Goal: Information Seeking & Learning: Learn about a topic

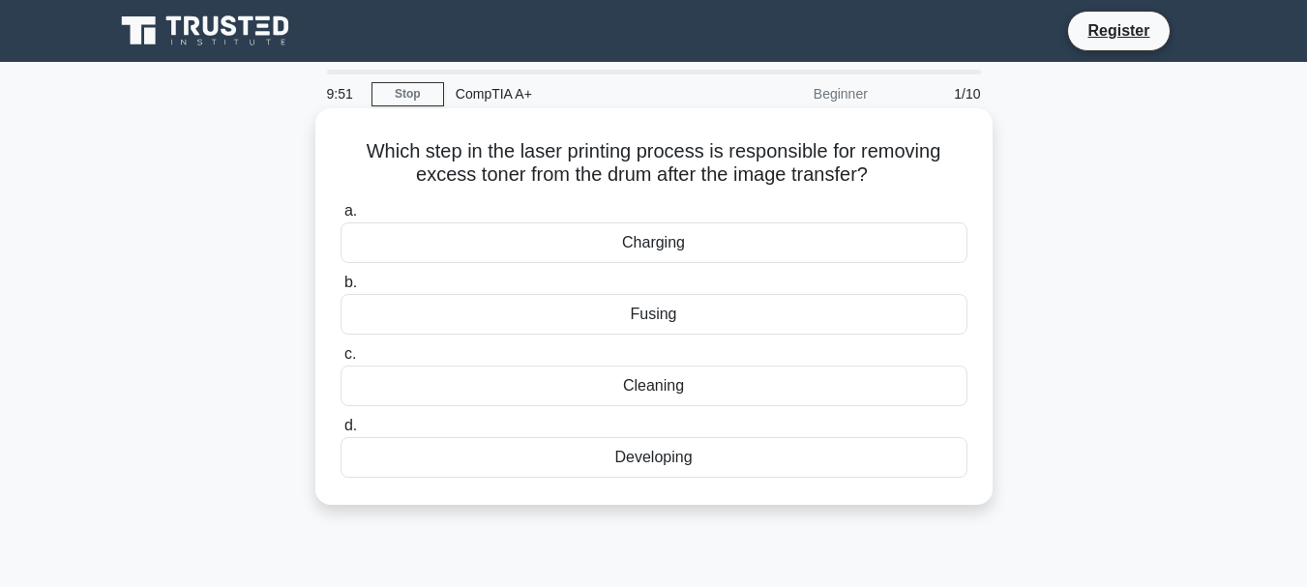
click at [639, 314] on div "Fusing" at bounding box center [654, 314] width 627 height 41
click at [341, 289] on input "b. Fusing" at bounding box center [341, 283] width 0 height 13
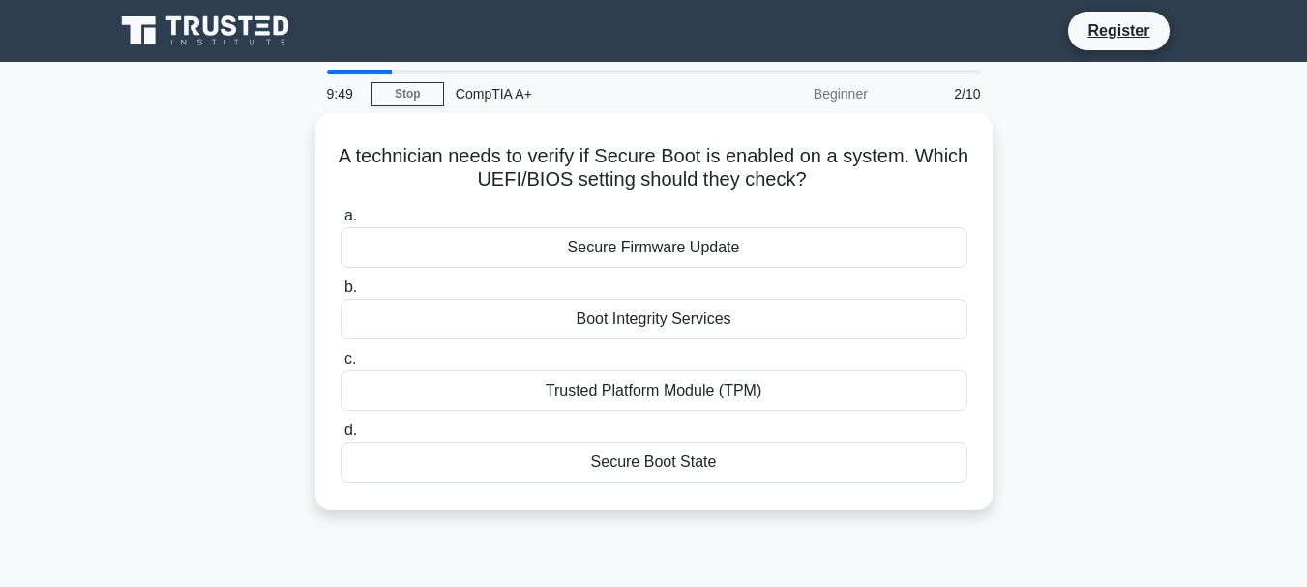
click at [639, 314] on div "Boot Integrity Services" at bounding box center [654, 319] width 627 height 41
click at [341, 294] on input "b. Boot Integrity Services" at bounding box center [341, 288] width 0 height 13
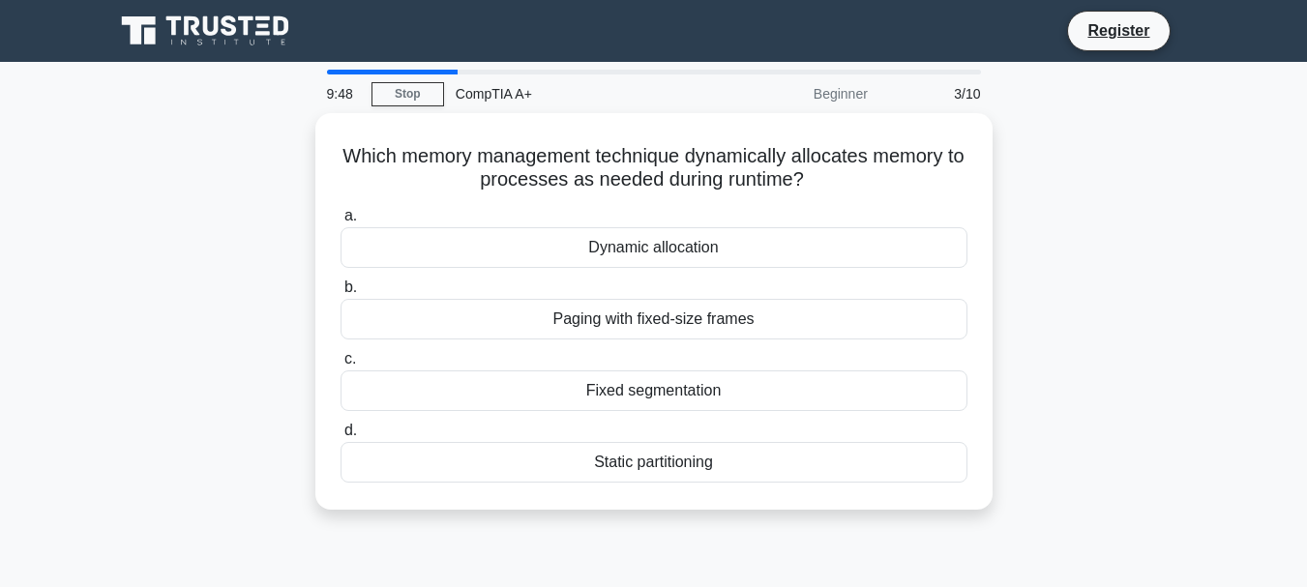
click at [639, 314] on div "Paging with fixed-size frames" at bounding box center [654, 319] width 627 height 41
click at [341, 294] on input "b. Paging with fixed-size frames" at bounding box center [341, 288] width 0 height 13
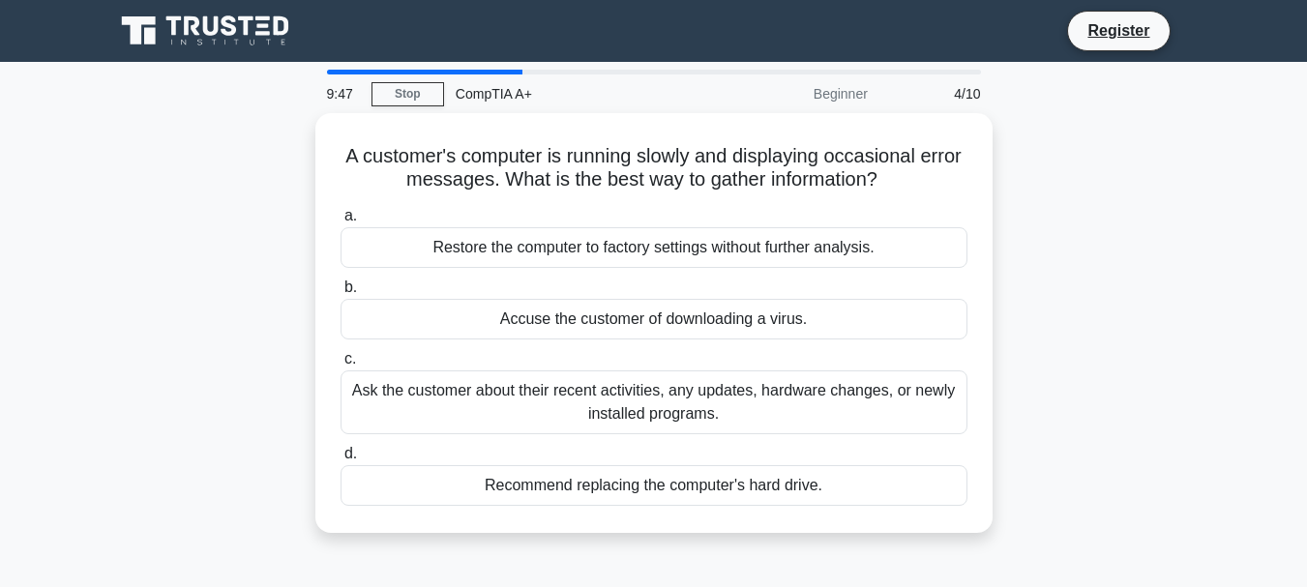
click at [639, 314] on div "Accuse the customer of downloading a virus." at bounding box center [654, 319] width 627 height 41
click at [341, 294] on input "b. Accuse the customer of downloading a virus." at bounding box center [341, 288] width 0 height 13
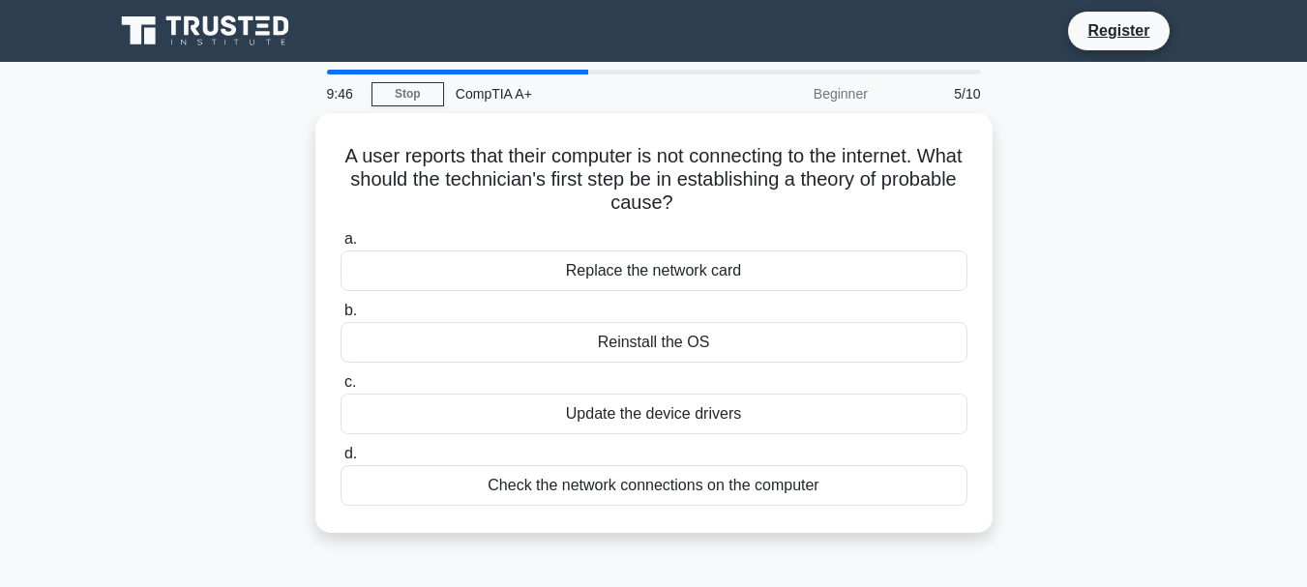
click at [639, 314] on label "b. Reinstall the OS" at bounding box center [654, 331] width 627 height 64
click at [341, 314] on input "b. Reinstall the OS" at bounding box center [341, 311] width 0 height 13
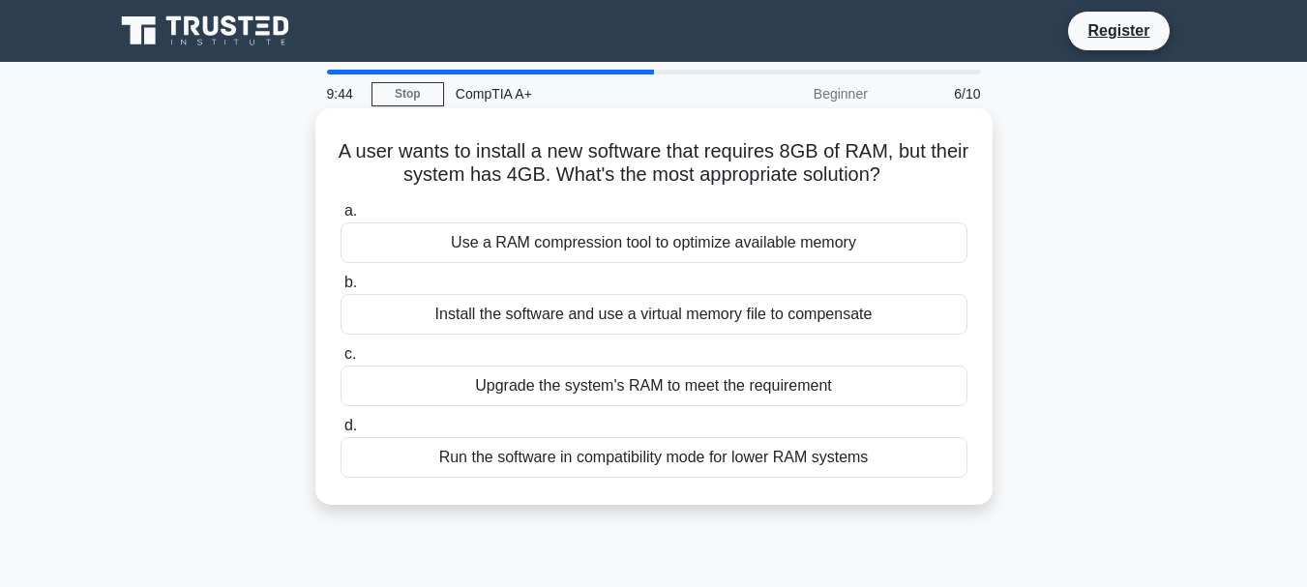
click at [656, 405] on div "Upgrade the system's RAM to meet the requirement" at bounding box center [654, 386] width 627 height 41
click at [341, 361] on input "c. Upgrade the system's RAM to meet the requirement" at bounding box center [341, 354] width 0 height 13
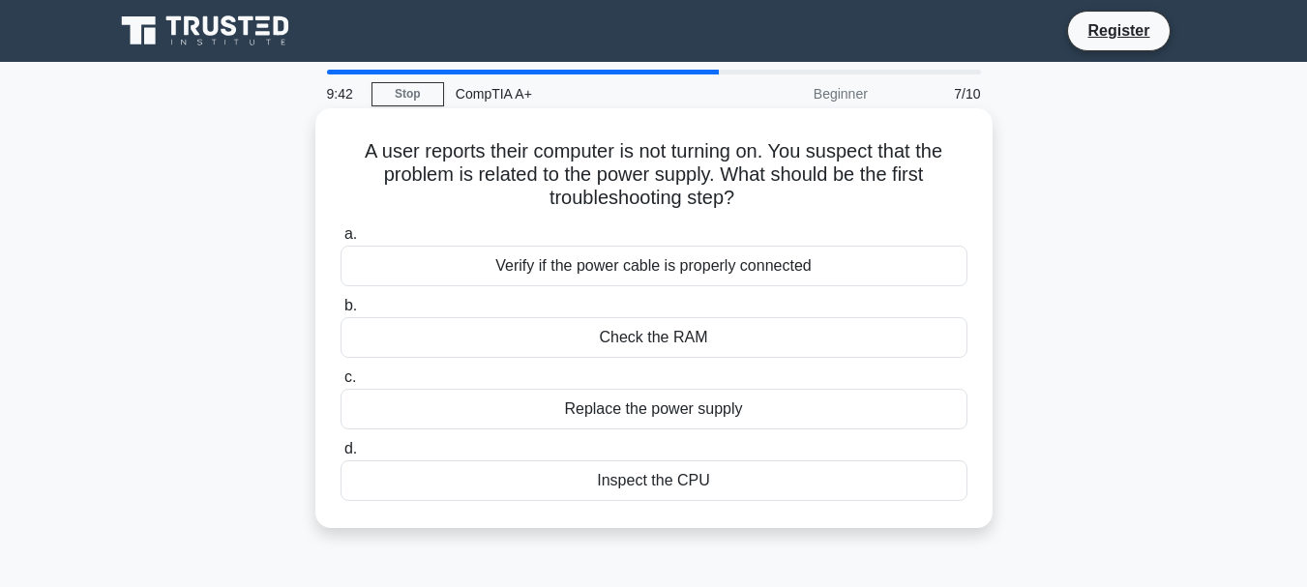
click at [680, 490] on div "Inspect the CPU" at bounding box center [654, 481] width 627 height 41
click at [341, 456] on input "d. Inspect the CPU" at bounding box center [341, 449] width 0 height 13
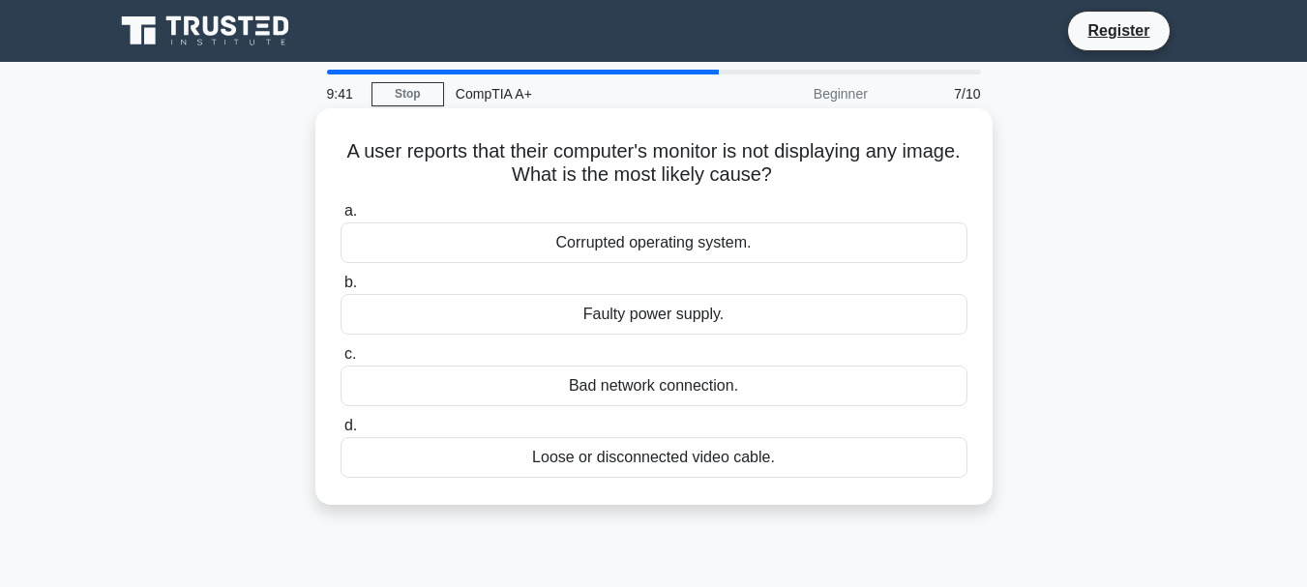
click at [812, 331] on div "Faulty power supply." at bounding box center [654, 314] width 627 height 41
click at [341, 289] on input "b. Faulty power supply." at bounding box center [341, 283] width 0 height 13
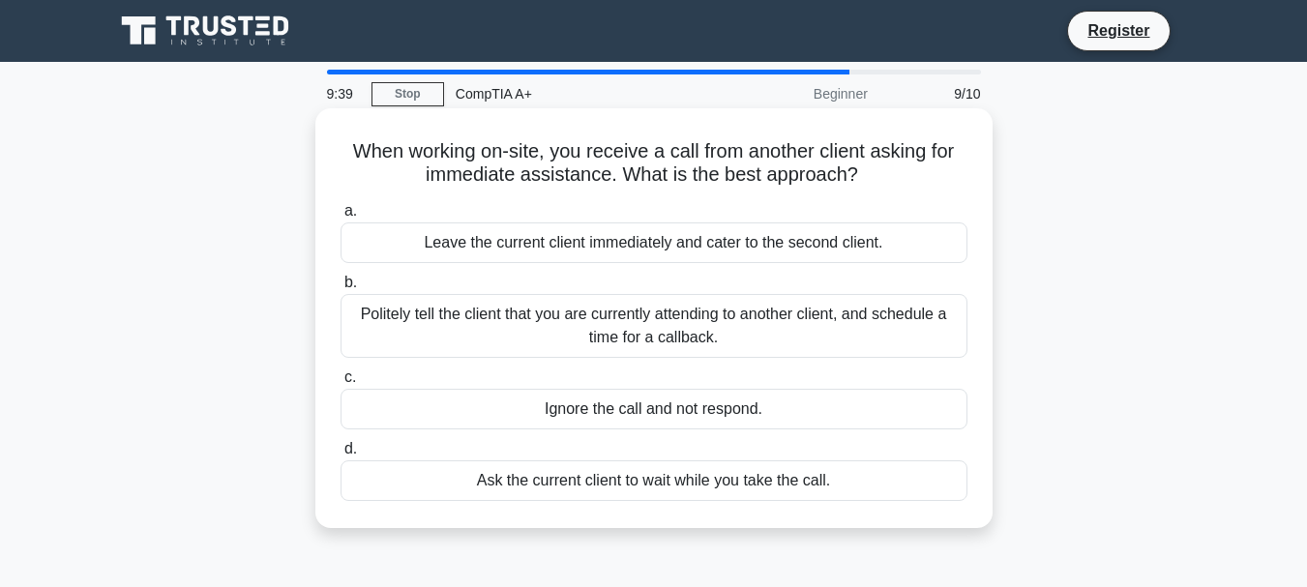
click at [721, 343] on div "Politely tell the client that you are currently attending to another client, an…" at bounding box center [654, 326] width 627 height 64
click at [341, 289] on input "b. Politely tell the client that you are currently attending to another client,…" at bounding box center [341, 283] width 0 height 13
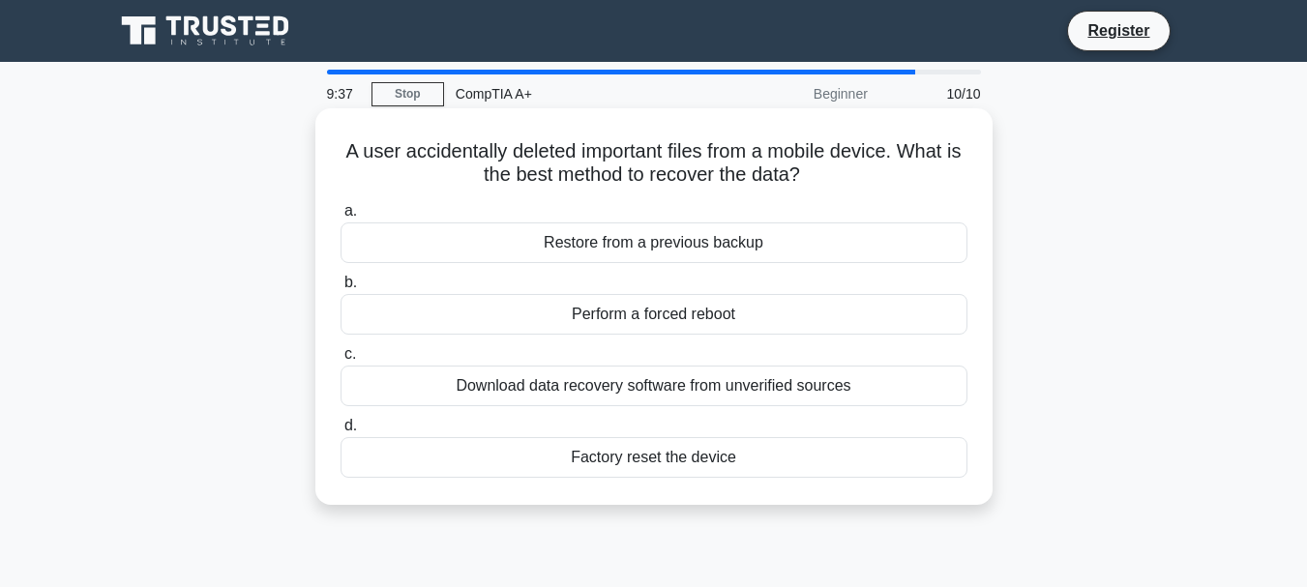
click at [722, 388] on div "Download data recovery software from unverified sources" at bounding box center [654, 386] width 627 height 41
click at [341, 361] on input "c. Download data recovery software from unverified sources" at bounding box center [341, 354] width 0 height 13
